Goal: Check status: Check status

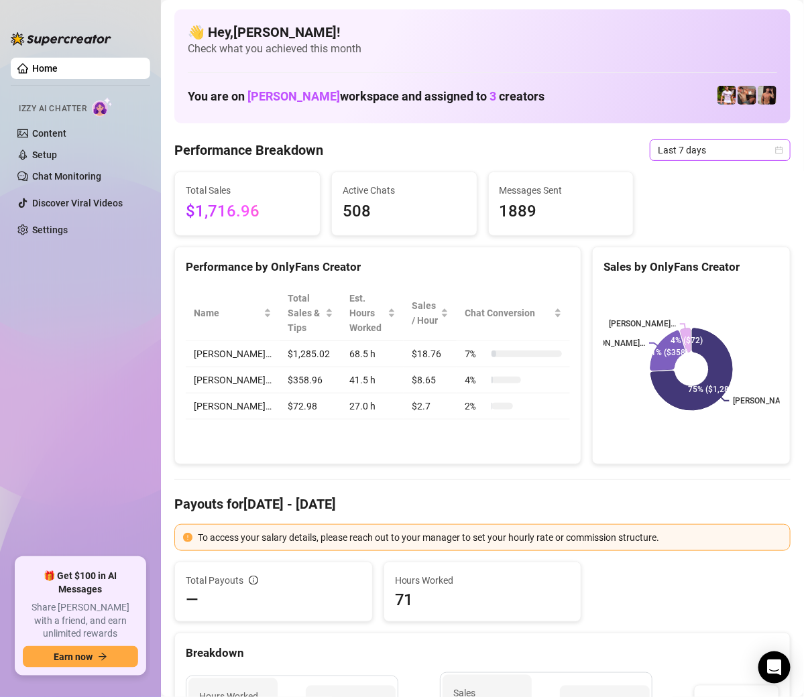
click at [756, 157] on span "Last 7 days" at bounding box center [720, 150] width 125 height 20
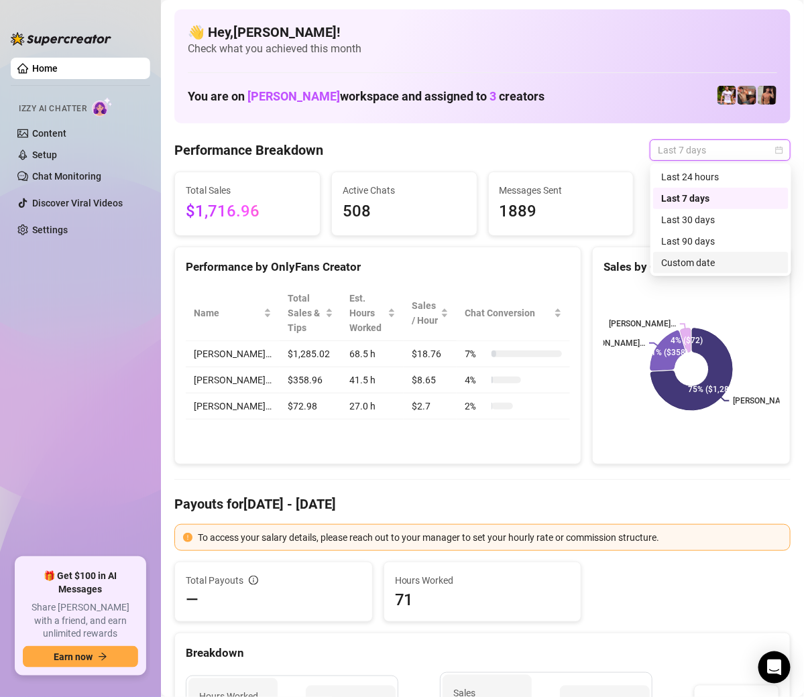
click at [737, 273] on div "Custom date" at bounding box center [720, 262] width 135 height 21
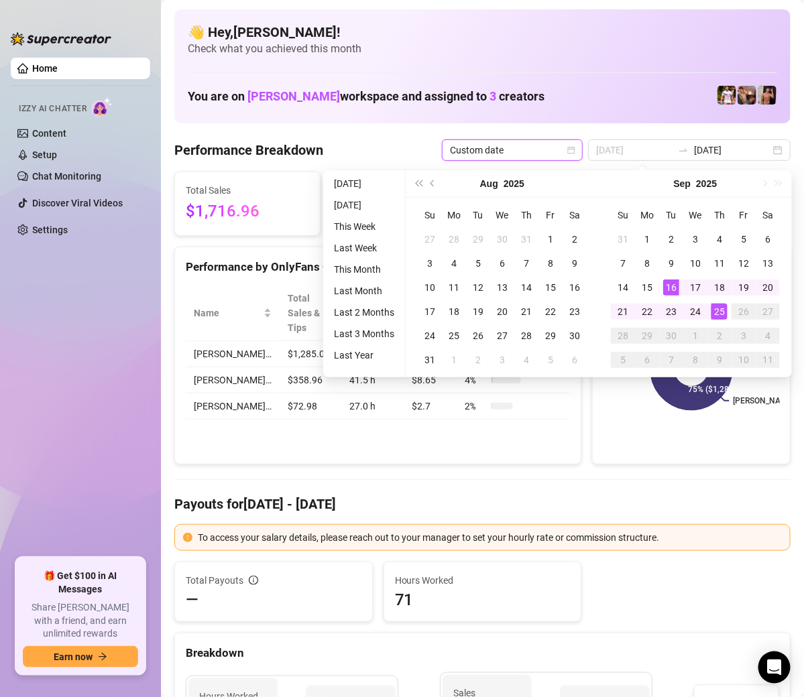
type input "[DATE]"
click at [714, 314] on div "25" at bounding box center [719, 312] width 16 height 16
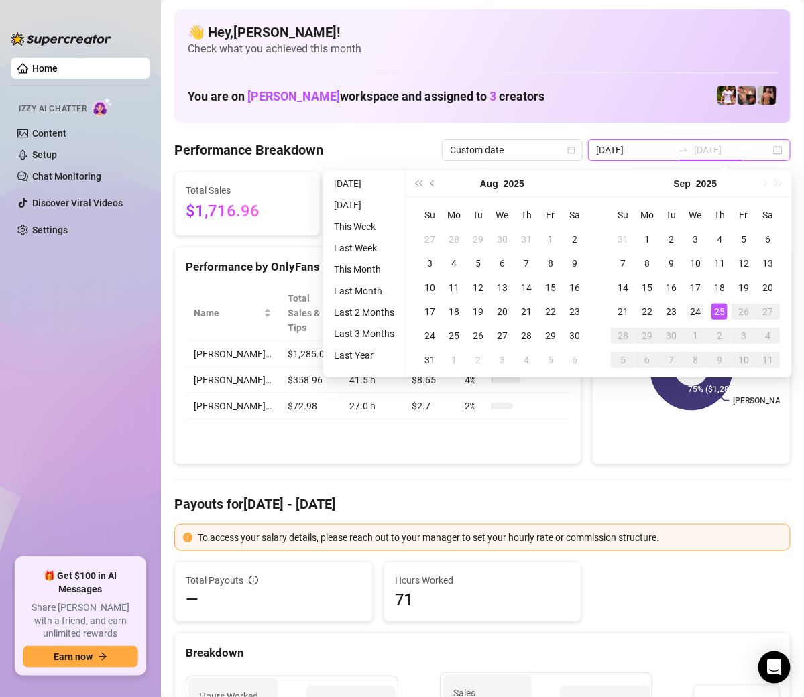
type input "[DATE]"
click at [687, 314] on div "24" at bounding box center [695, 312] width 16 height 16
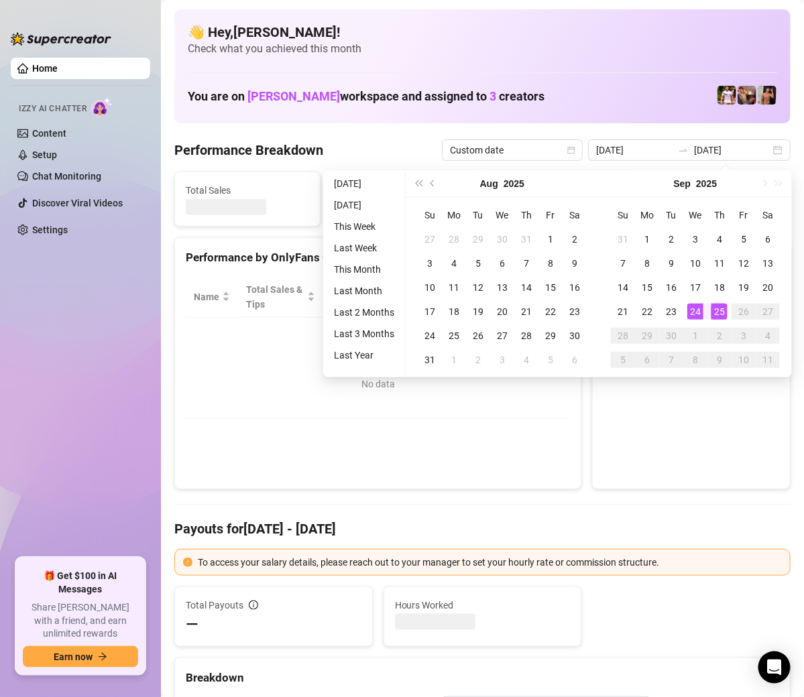
type input "[DATE]"
click at [687, 314] on canvas at bounding box center [691, 377] width 176 height 201
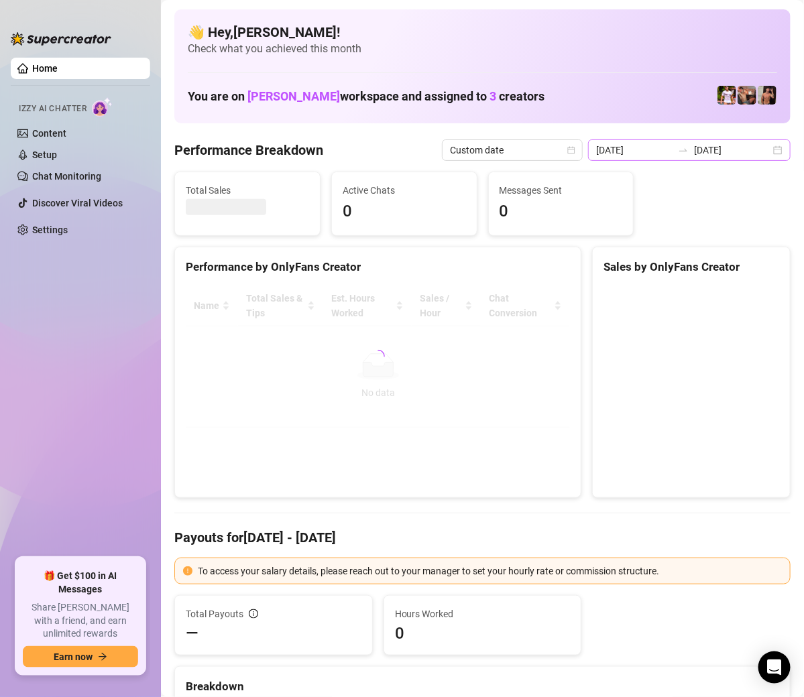
click at [694, 149] on div at bounding box center [682, 150] width 21 height 11
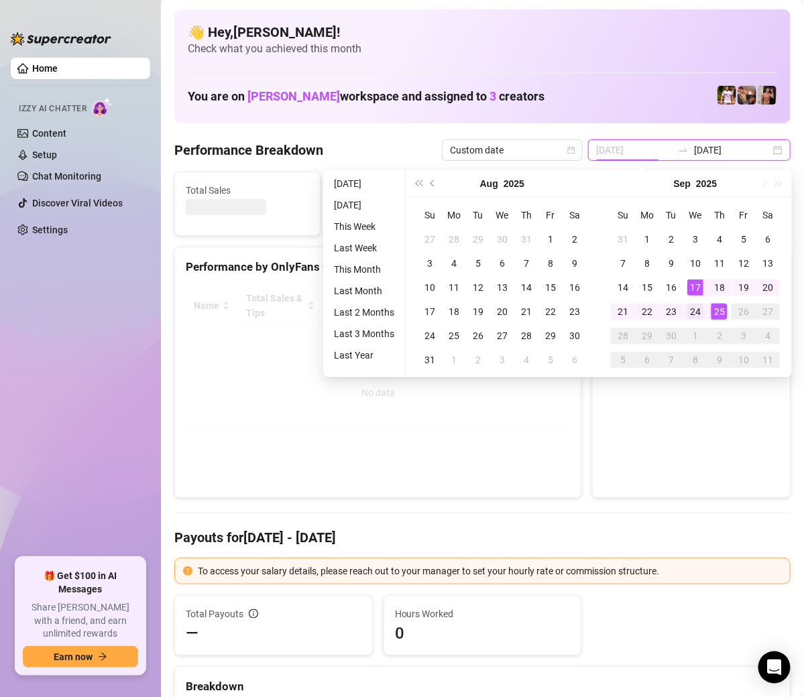
type input "[DATE]"
click at [692, 317] on div "24" at bounding box center [695, 312] width 16 height 16
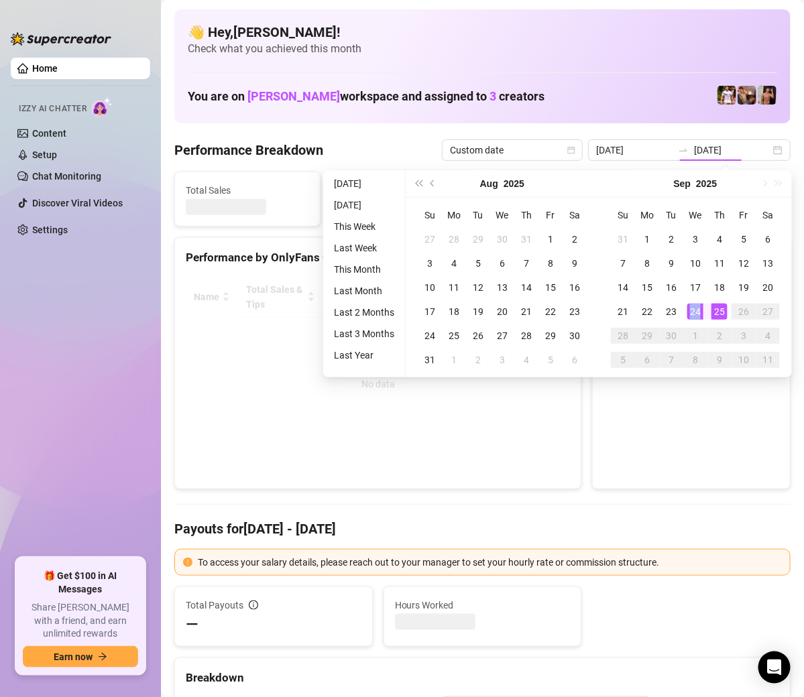
type input "[DATE]"
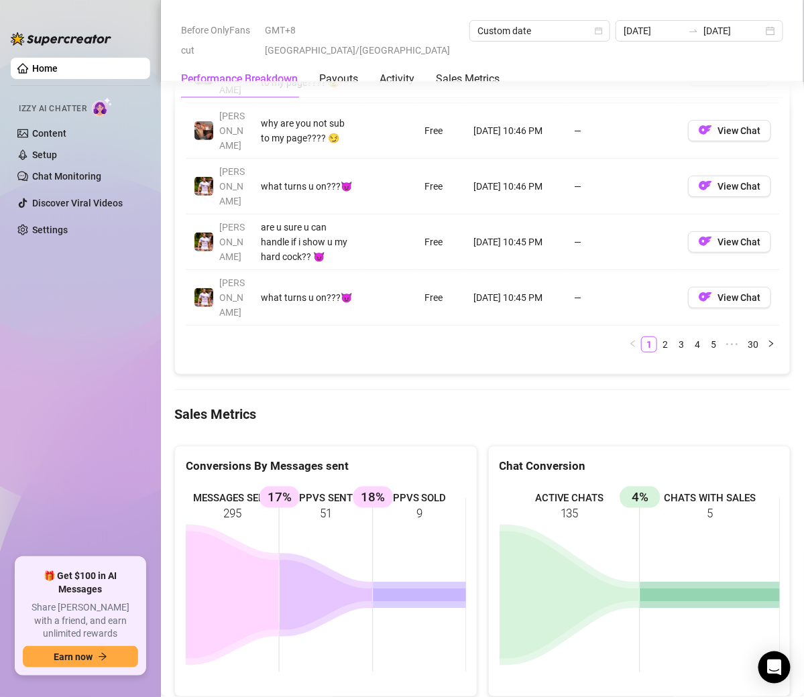
scroll to position [1671, 0]
